Goal: Task Accomplishment & Management: Use online tool/utility

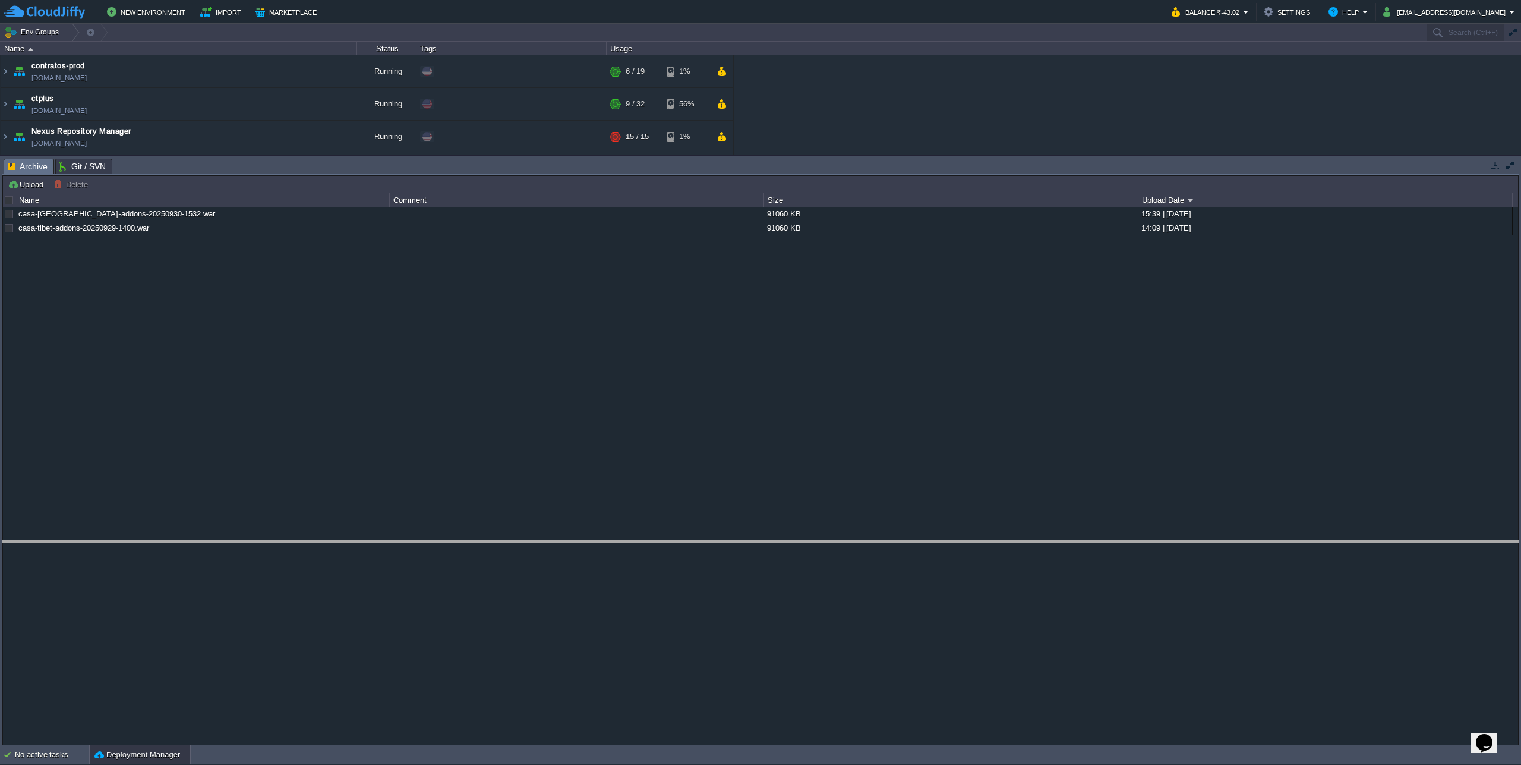
drag, startPoint x: 236, startPoint y: 160, endPoint x: 335, endPoint y: 609, distance: 458.9
click at [335, 609] on body "New Environment Import Marketplace Bonus ₹0.00 Upgrade Account Balance ₹-43.02 …" at bounding box center [760, 382] width 1521 height 765
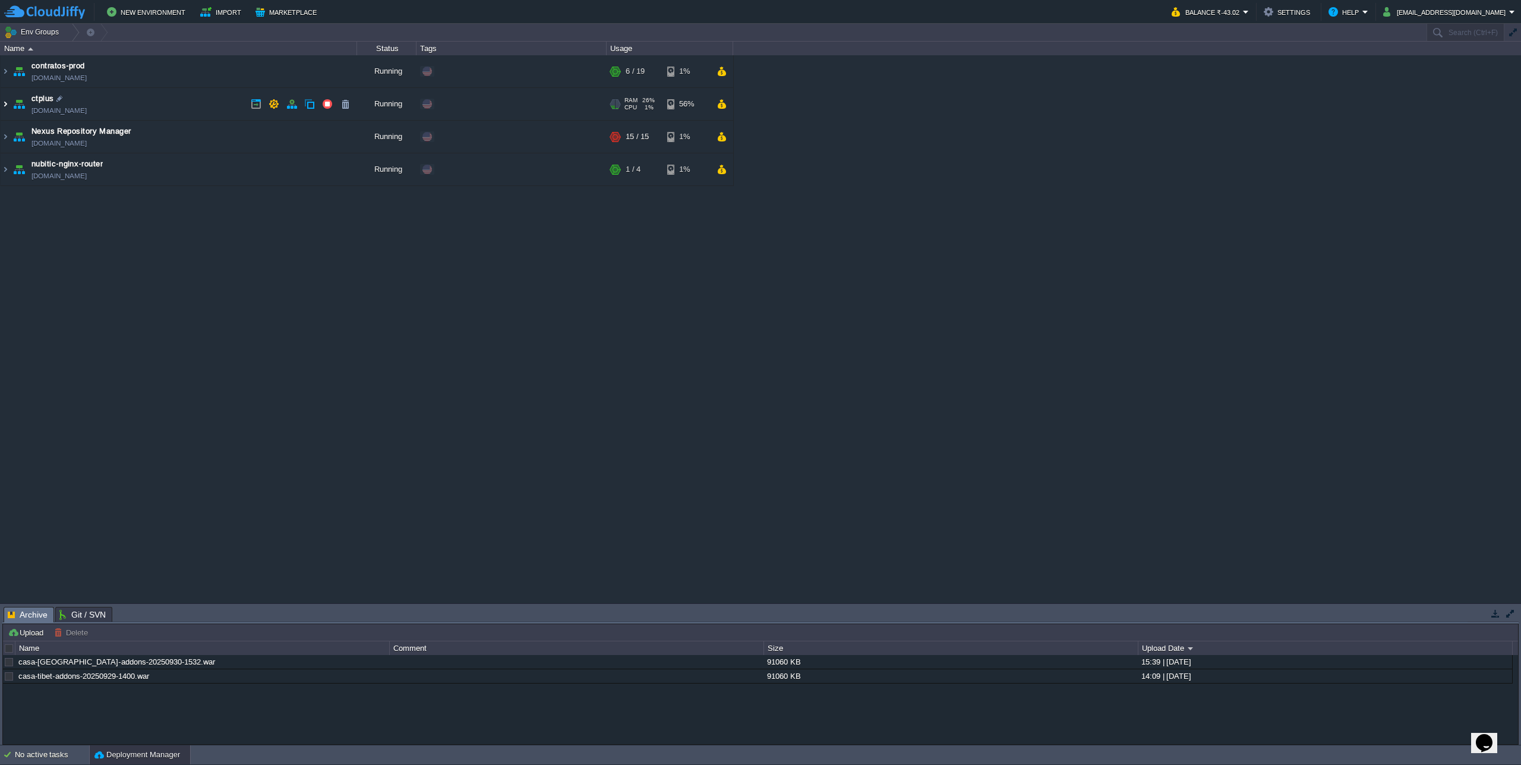
click at [2, 104] on img at bounding box center [6, 104] width 10 height 32
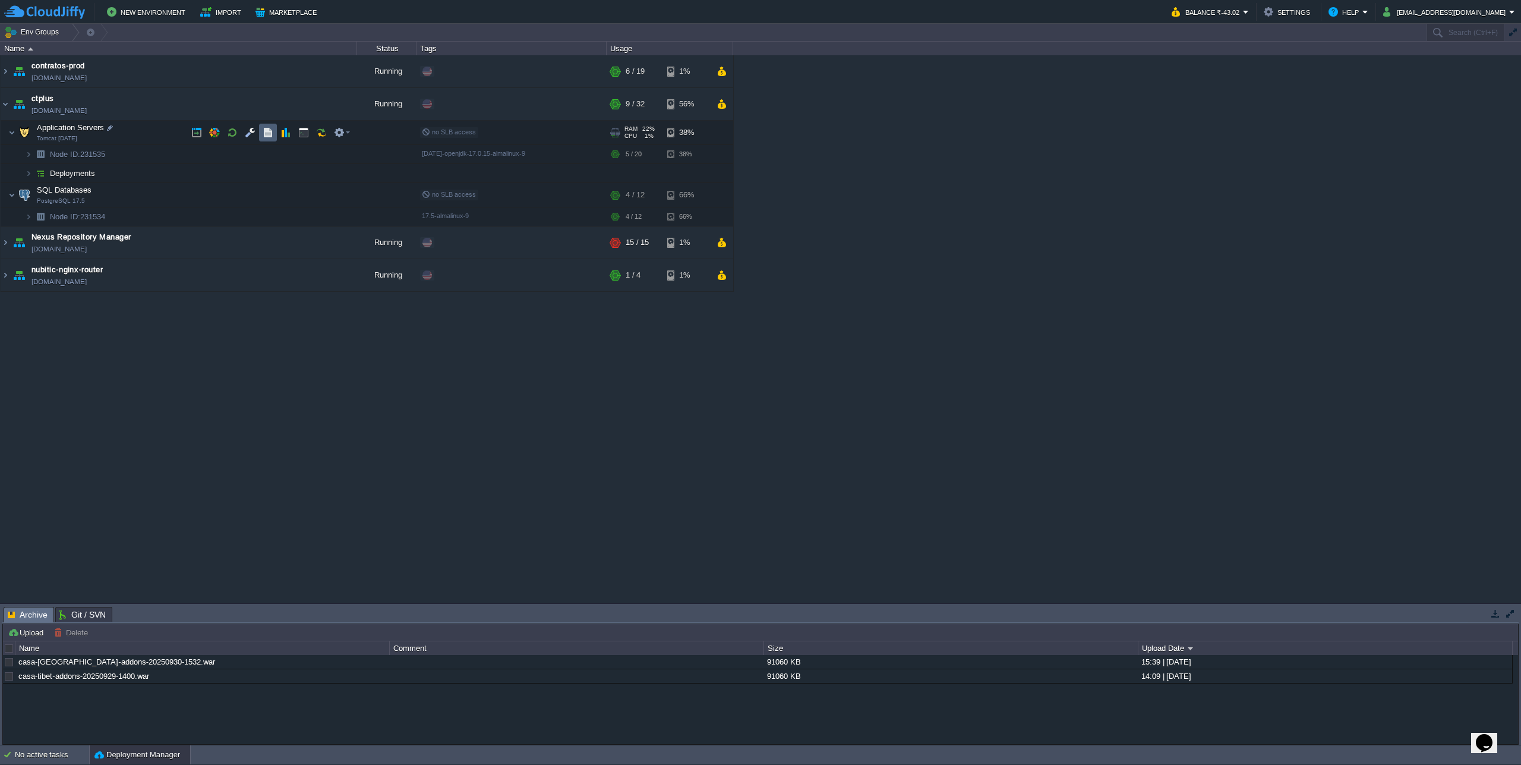
click at [269, 135] on button "button" at bounding box center [268, 132] width 11 height 11
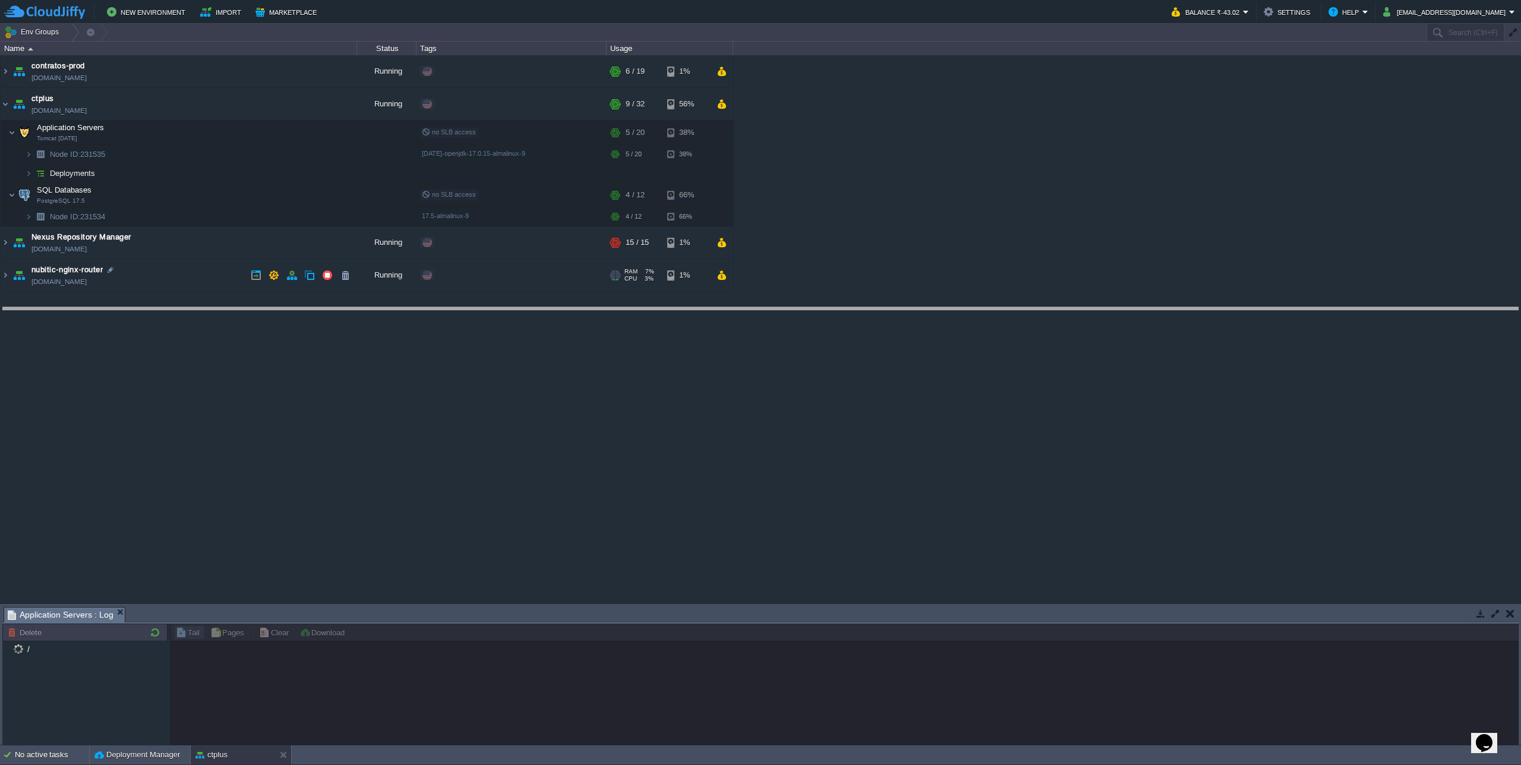
drag, startPoint x: 417, startPoint y: 609, endPoint x: 452, endPoint y: 309, distance: 301.6
click at [452, 309] on body "New Environment Import Marketplace Bonus ₹0.00 Upgrade Account Balance ₹-43.02 …" at bounding box center [760, 382] width 1521 height 765
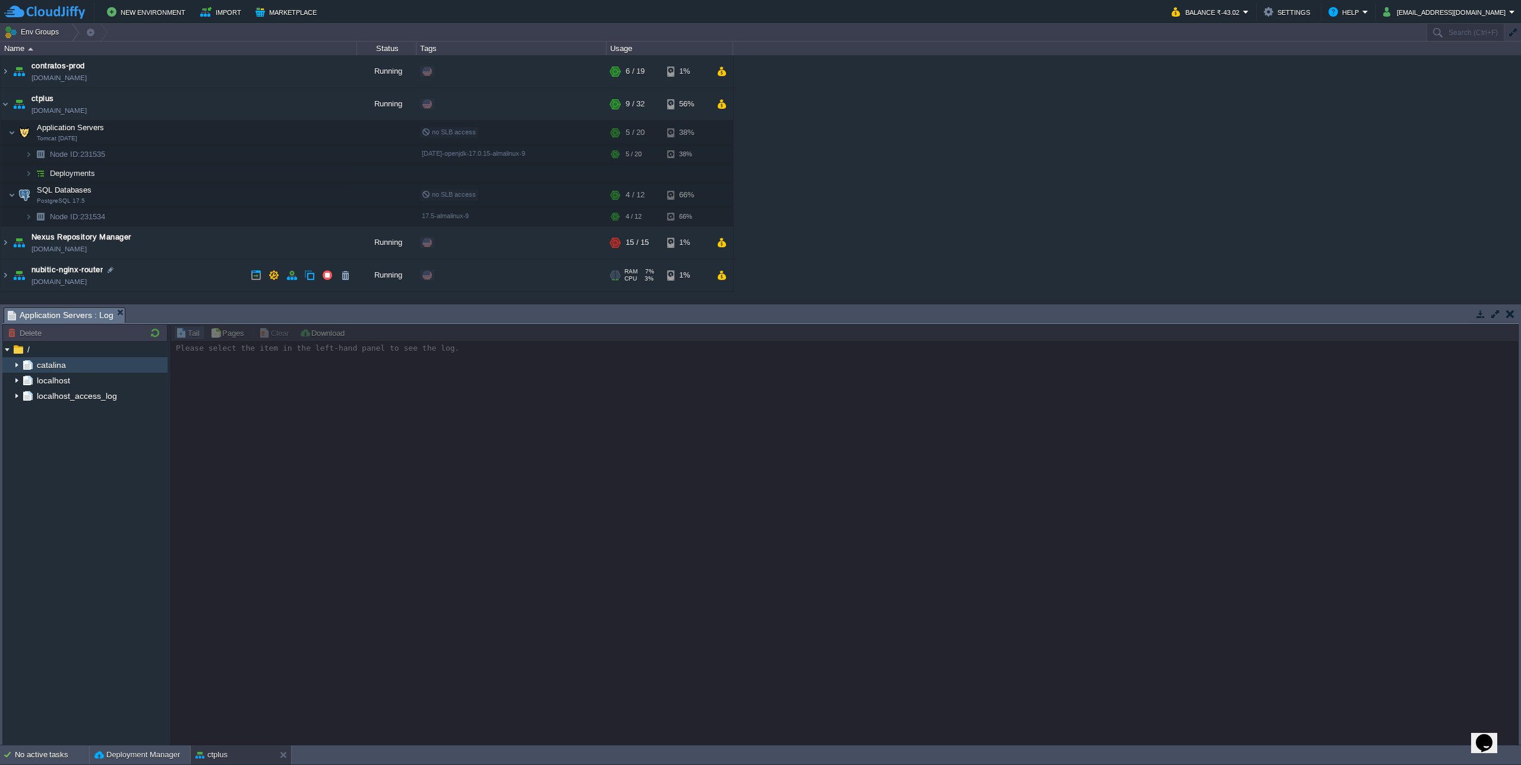
click at [14, 369] on img at bounding box center [17, 364] width 10 height 15
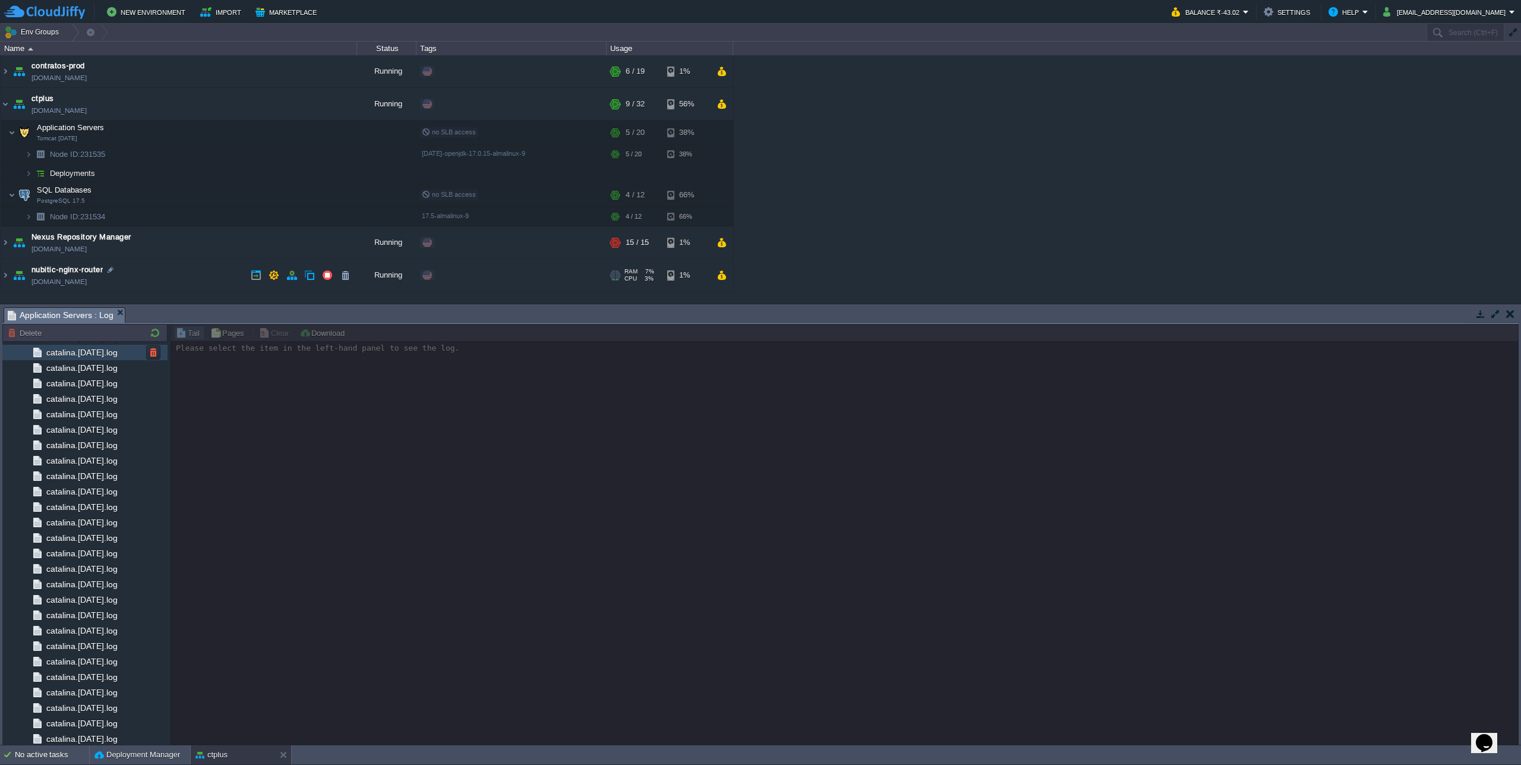
scroll to position [1081, 0]
click at [86, 707] on span "catalina.out" at bounding box center [68, 705] width 48 height 11
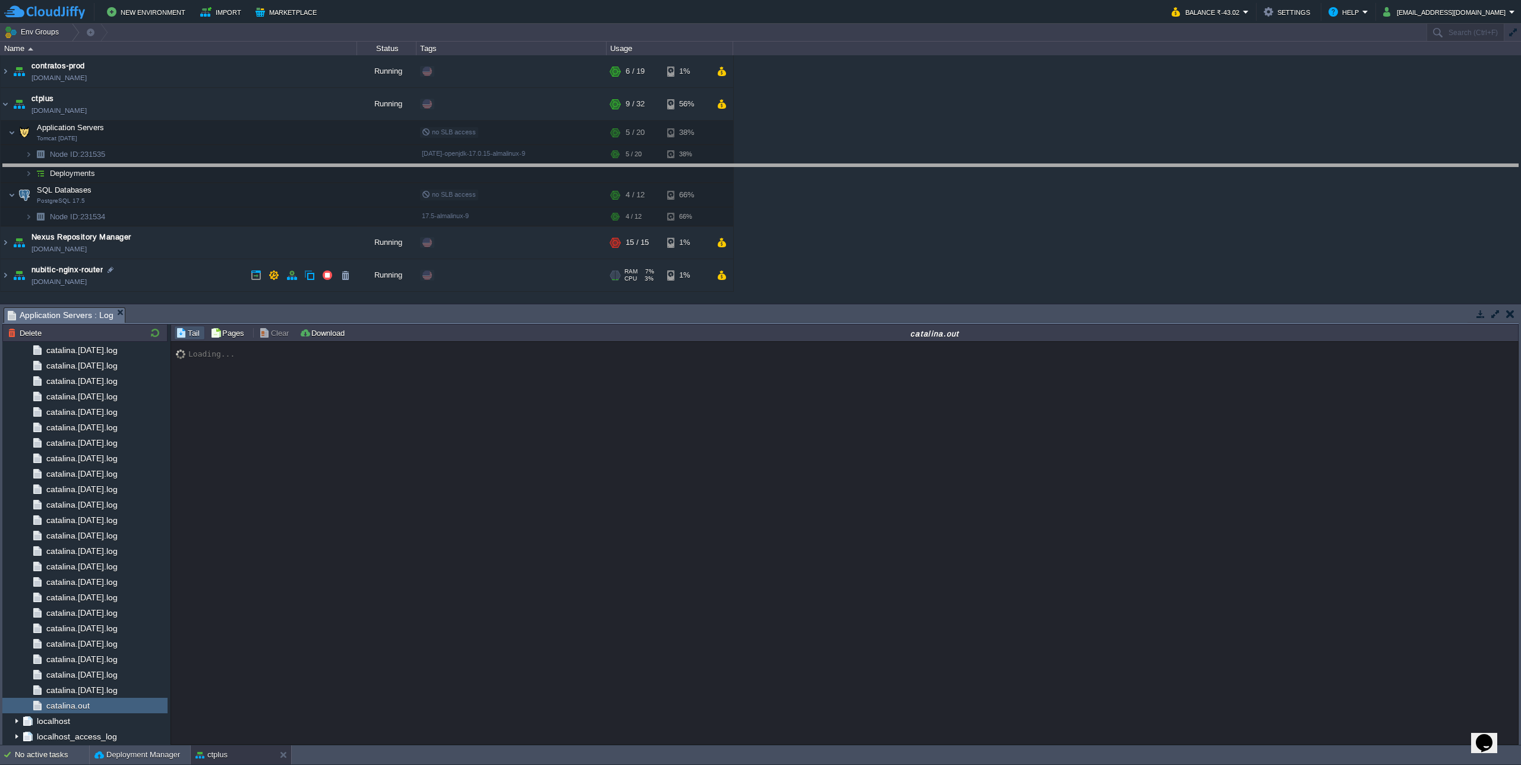
drag, startPoint x: 793, startPoint y: 314, endPoint x: 829, endPoint y: 154, distance: 163.9
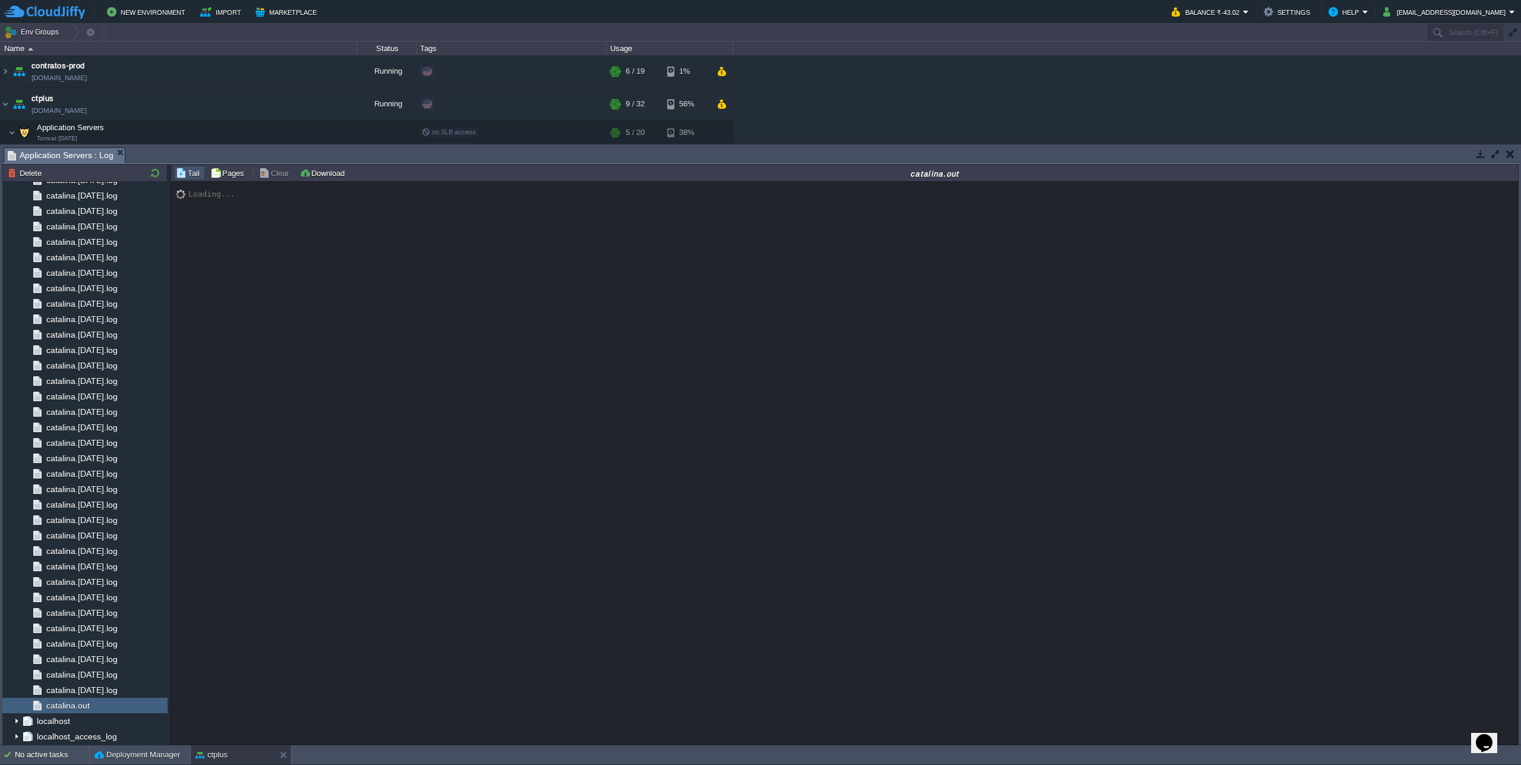
scroll to position [10326, 0]
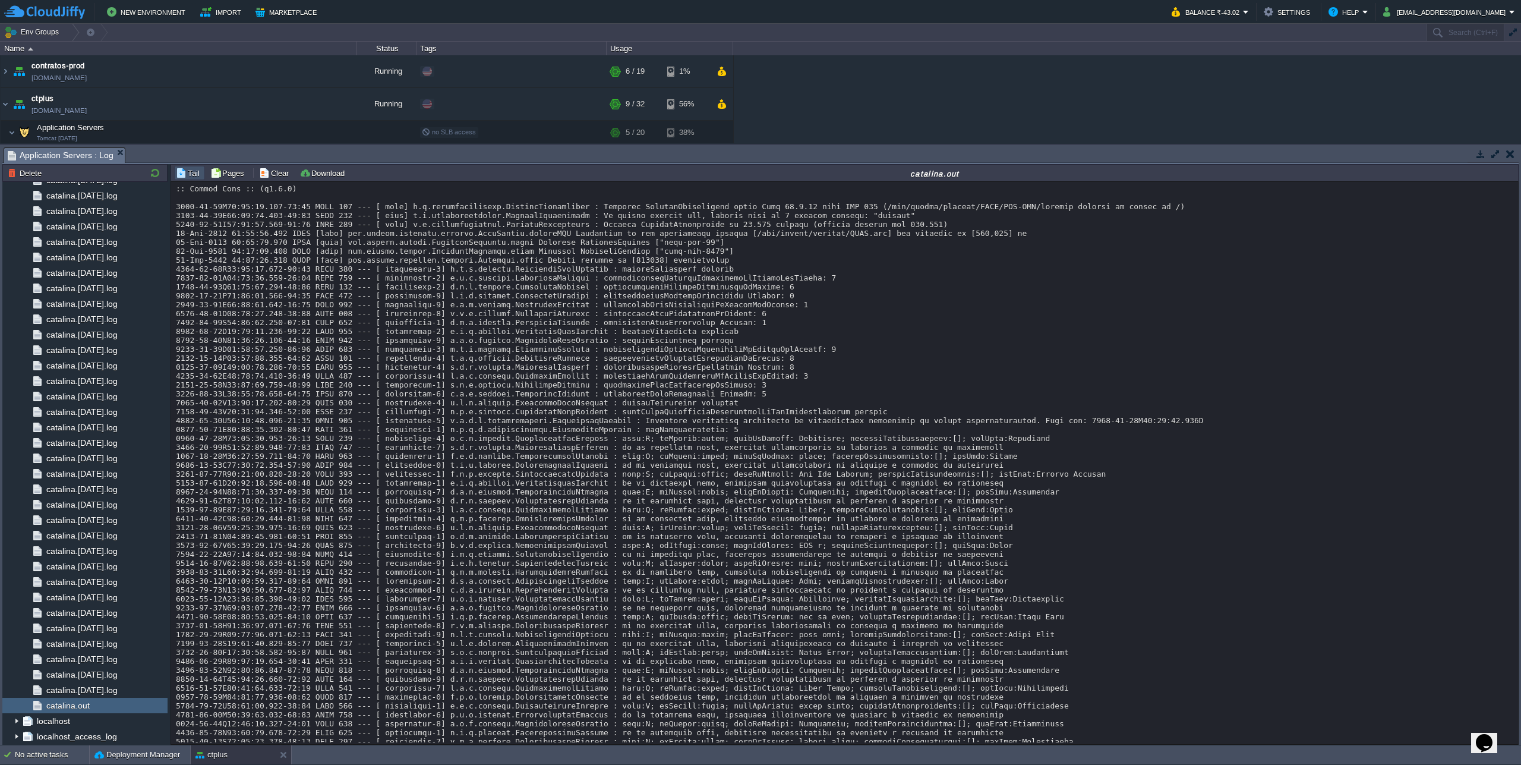
scroll to position [1153, 0]
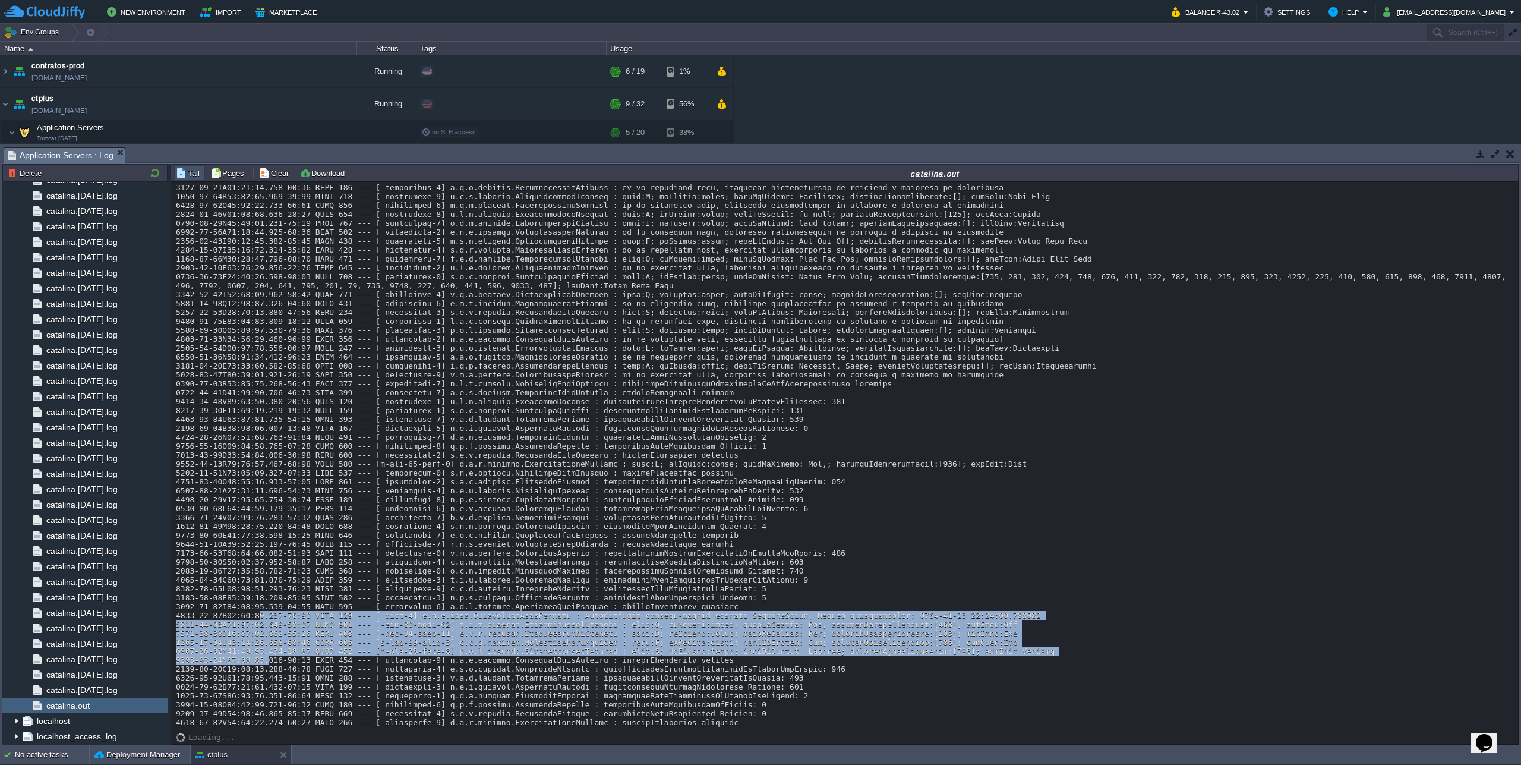
drag, startPoint x: 257, startPoint y: 592, endPoint x: 267, endPoint y: 650, distance: 59.1
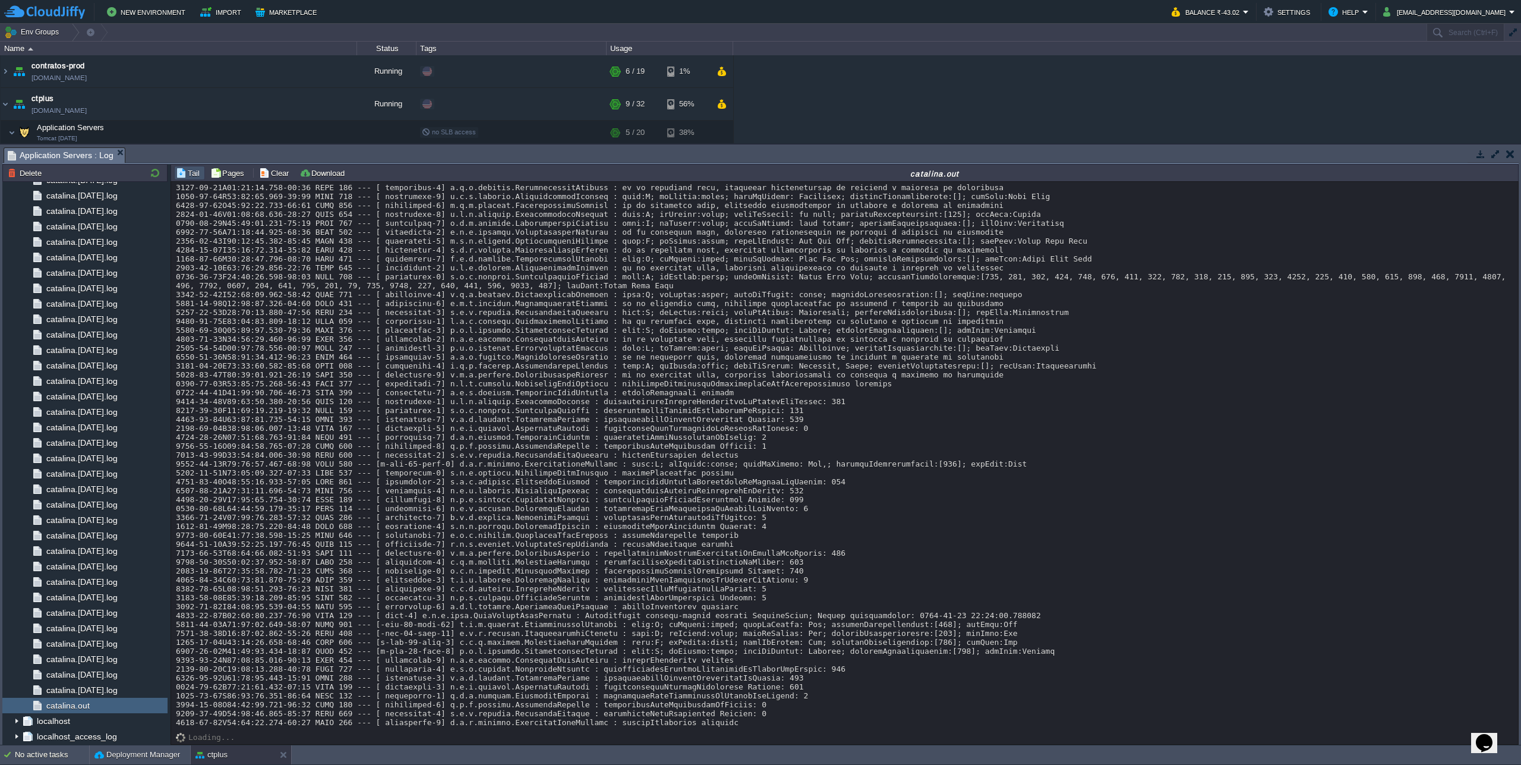
scroll to position [10219, 0]
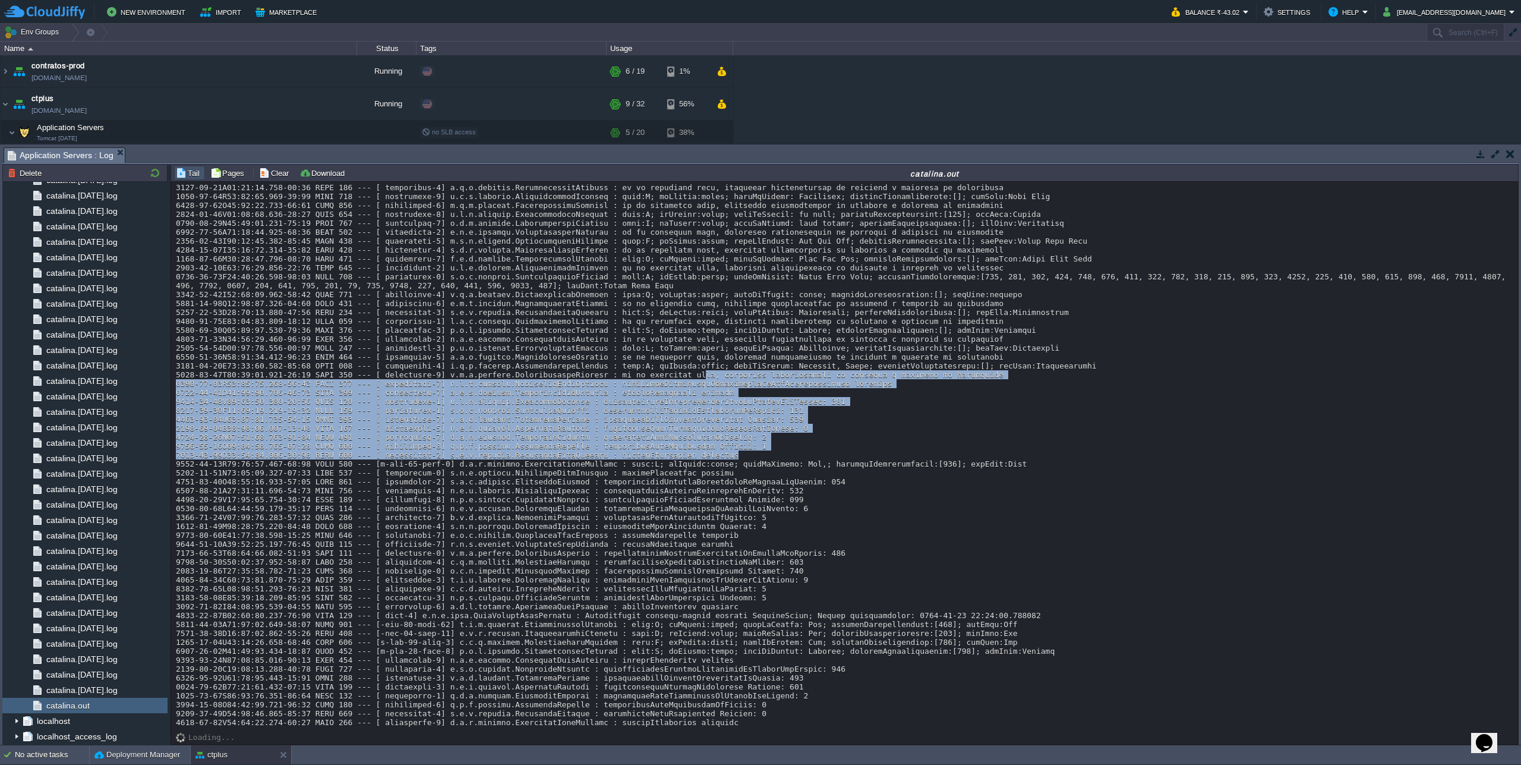
drag, startPoint x: 707, startPoint y: 411, endPoint x: 737, endPoint y: 502, distance: 96.0
